Goal: Task Accomplishment & Management: Manage account settings

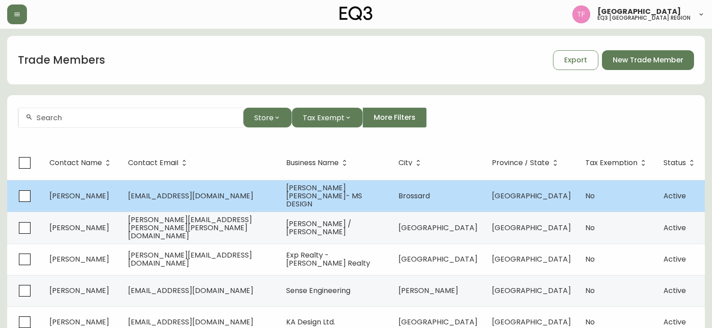
click at [300, 199] on span "[PERSON_NAME] [PERSON_NAME]- MS DESIGN" at bounding box center [324, 196] width 76 height 27
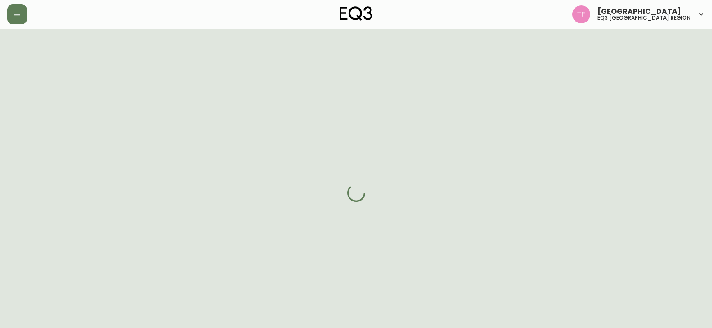
select select "QC"
select select "CA"
select select "CA_FR"
select select "Other"
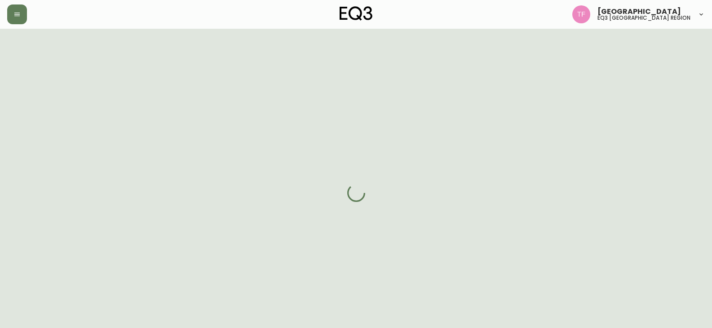
select select "cjw10z96u00fa6gs0941re9ze"
select select "false"
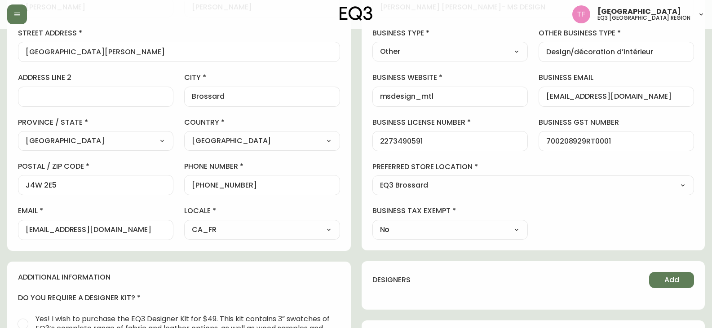
scroll to position [180, 0]
